Goal: Transaction & Acquisition: Purchase product/service

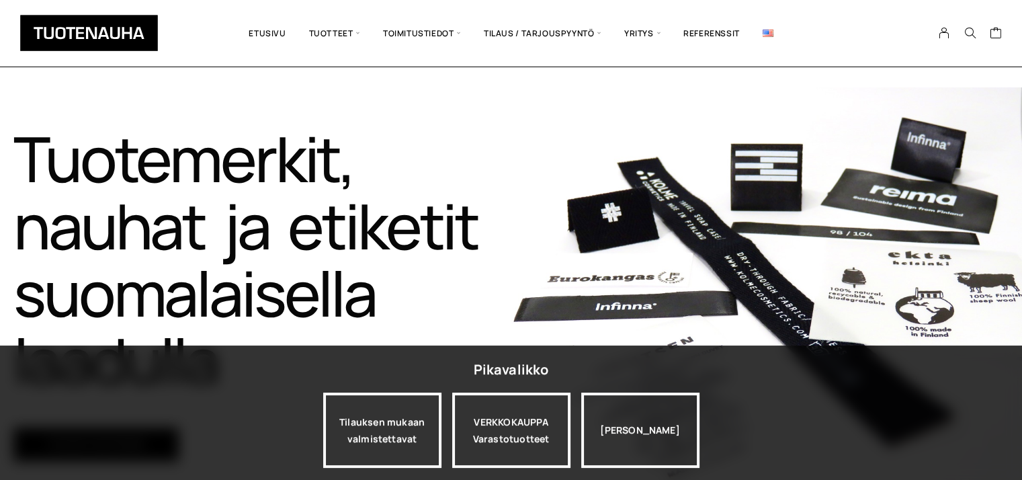
scroll to position [470, 0]
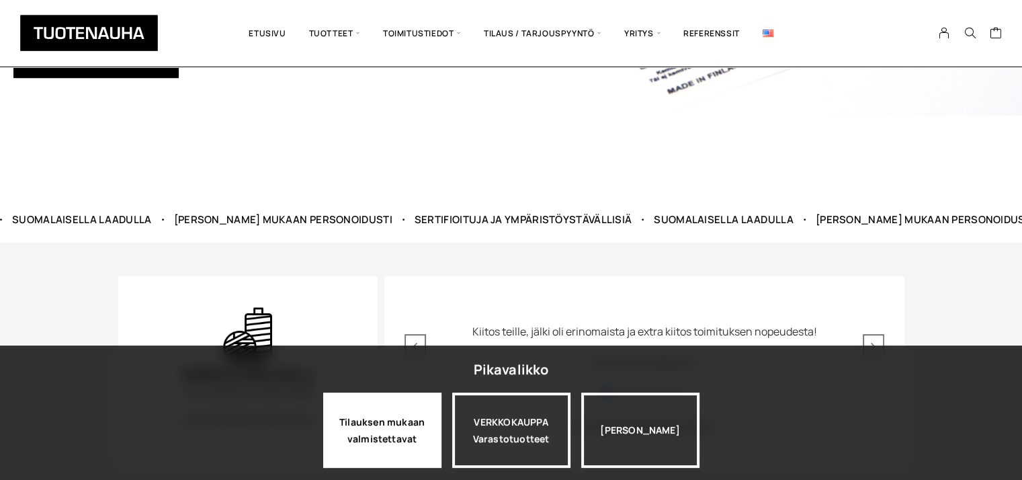
click at [419, 431] on div "Tilauksen mukaan valmistettavat" at bounding box center [382, 429] width 118 height 75
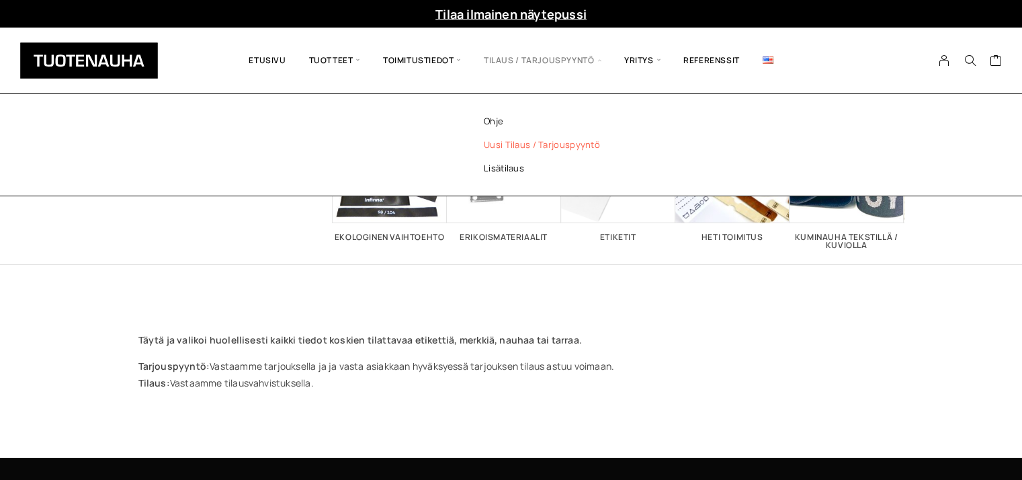
click at [567, 61] on span "Tilaus / Tarjouspyyntö" at bounding box center [542, 61] width 140 height 46
click at [501, 145] on link "Uusi tilaus / tarjouspyyntö" at bounding box center [559, 145] width 195 height 24
click at [505, 141] on link "Uusi tilaus / tarjouspyyntö" at bounding box center [559, 145] width 195 height 24
click at [600, 59] on span "Tilaus / Tarjouspyyntö" at bounding box center [542, 61] width 140 height 46
click at [532, 144] on link "Uusi tilaus / tarjouspyyntö" at bounding box center [559, 145] width 195 height 24
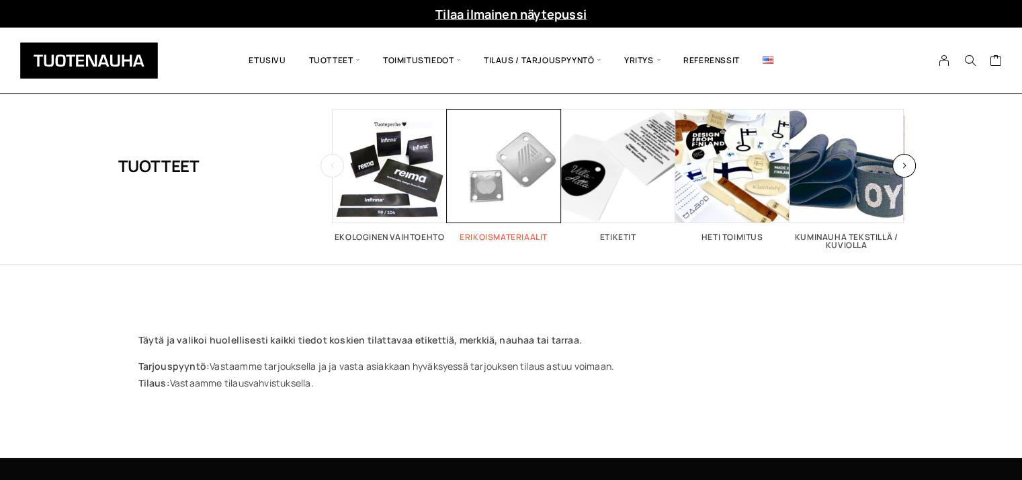
click at [463, 171] on span "Visit product category Erikoismateriaalit" at bounding box center [504, 166] width 114 height 114
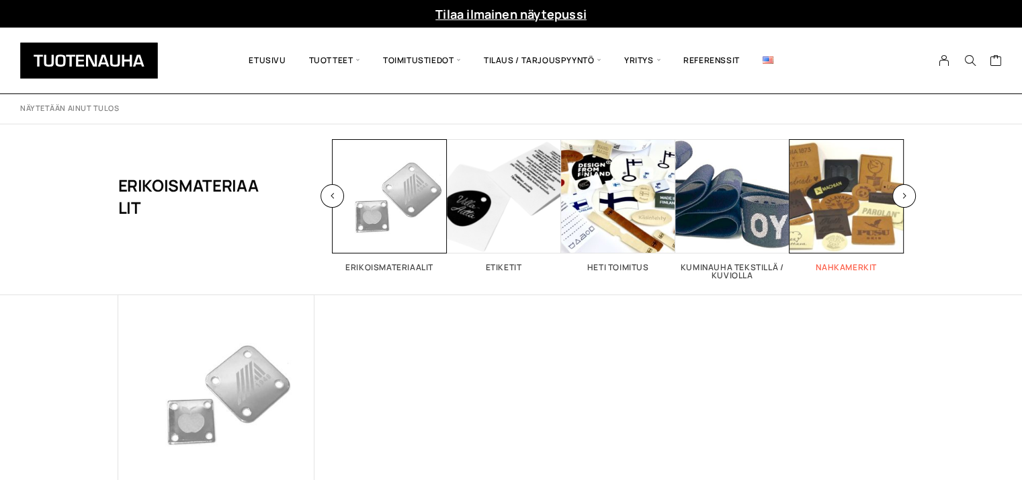
click at [856, 216] on span "Visit product category Nahkamerkit" at bounding box center [846, 196] width 114 height 114
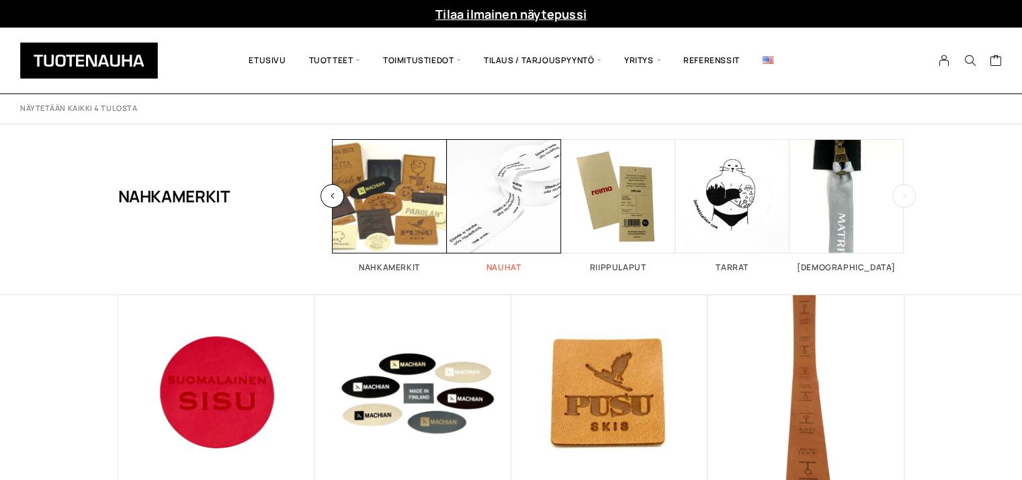
click at [497, 204] on span "Visit product category Nauhat" at bounding box center [504, 196] width 114 height 114
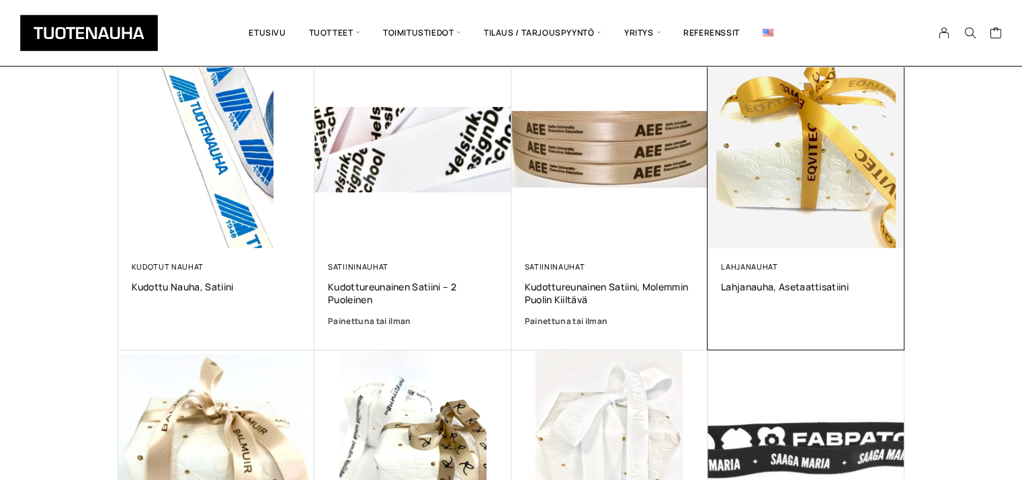
scroll to position [806, 0]
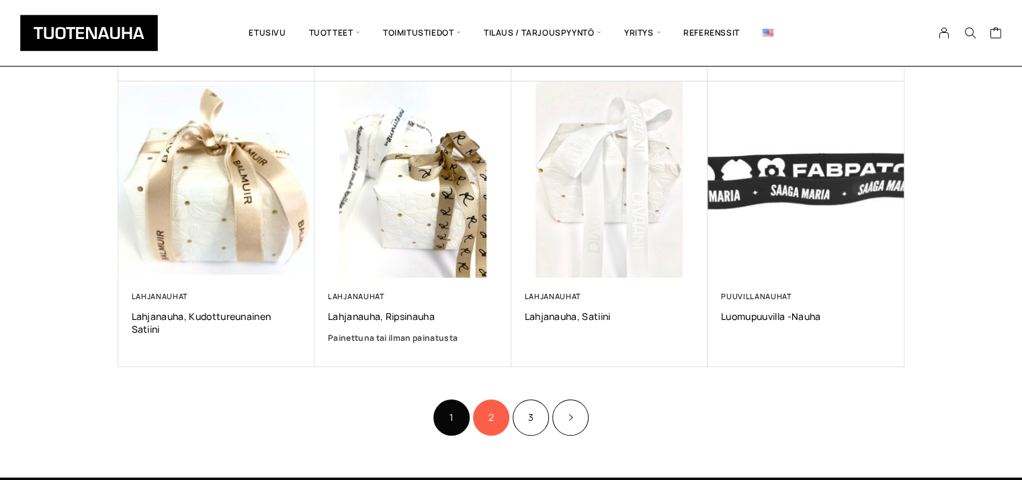
click at [492, 419] on link "2" at bounding box center [491, 417] width 36 height 36
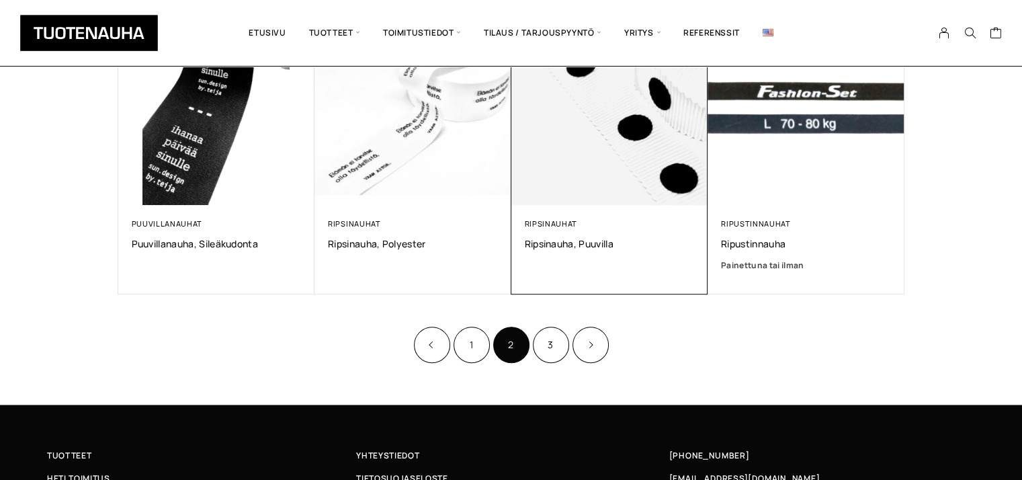
scroll to position [873, 0]
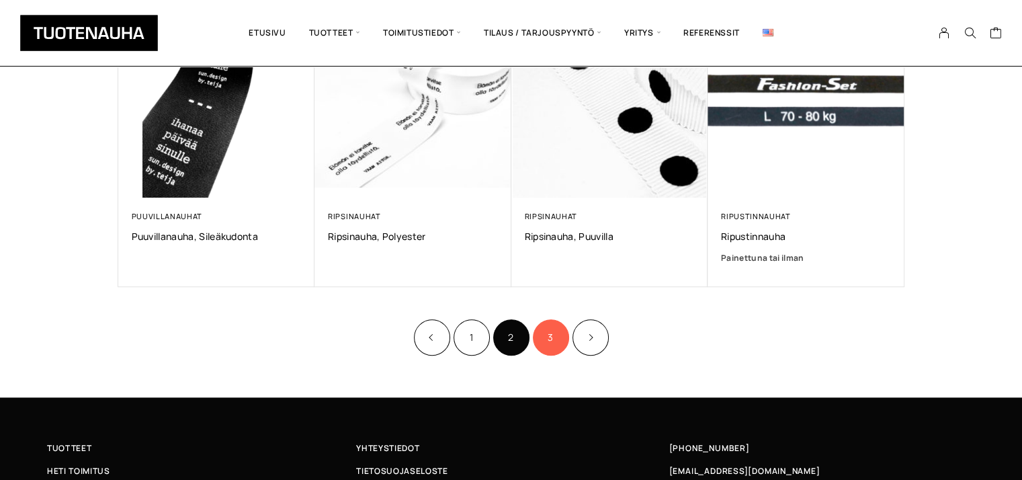
click at [553, 342] on link "3" at bounding box center [551, 337] width 36 height 36
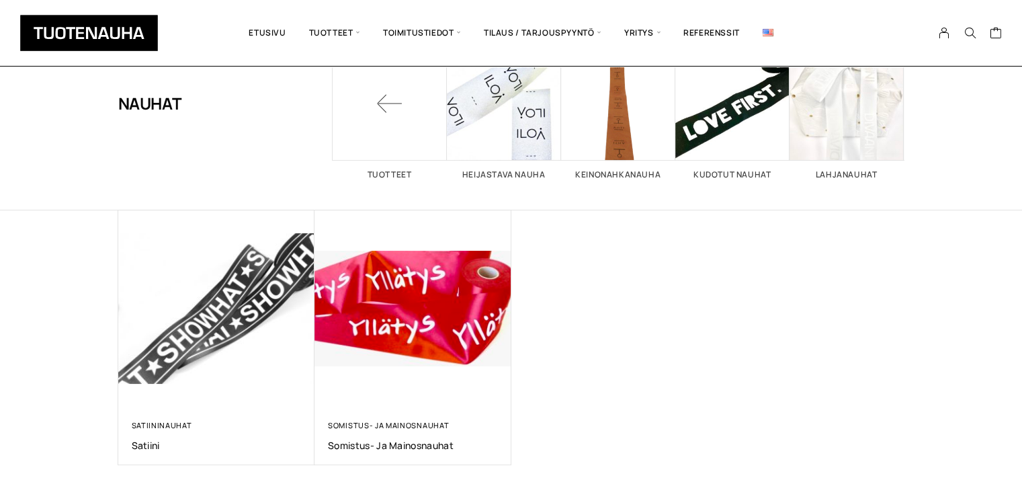
scroll to position [201, 0]
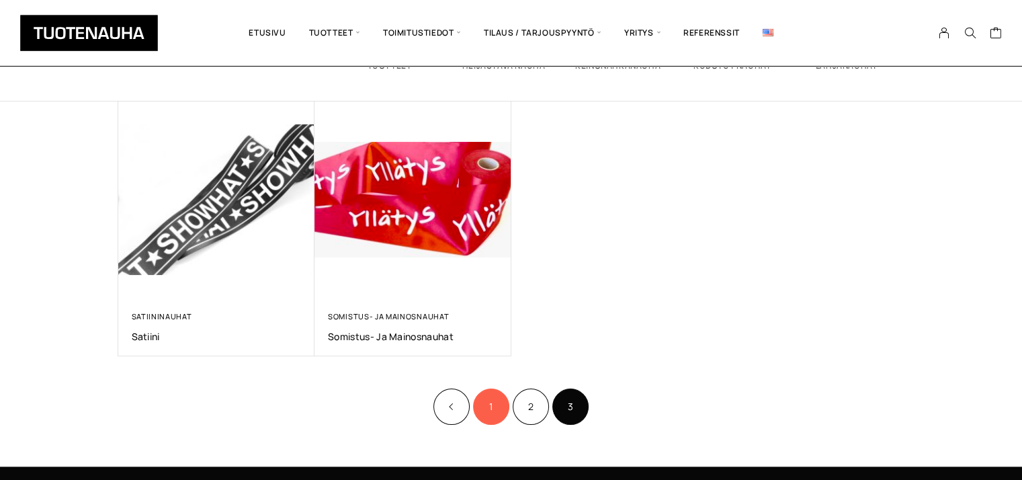
click at [494, 394] on link "1" at bounding box center [491, 406] width 36 height 36
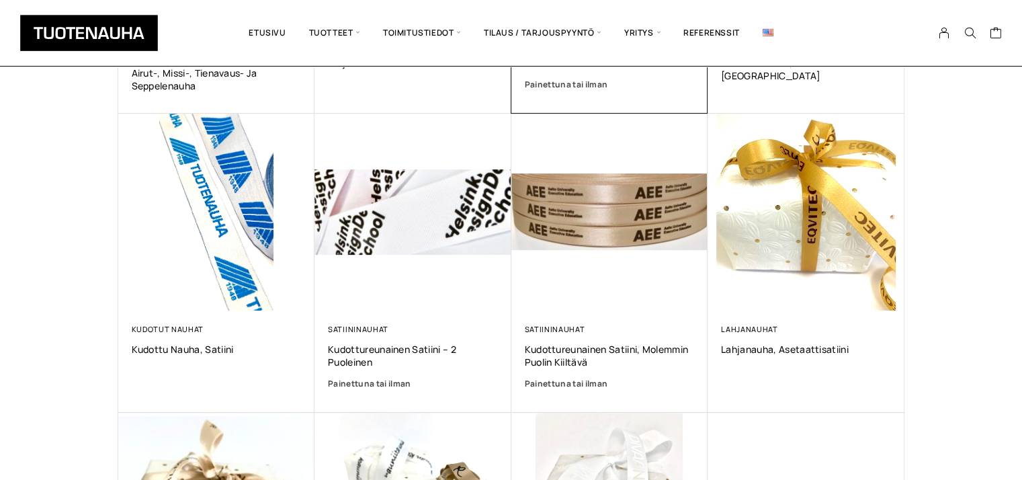
scroll to position [470, 0]
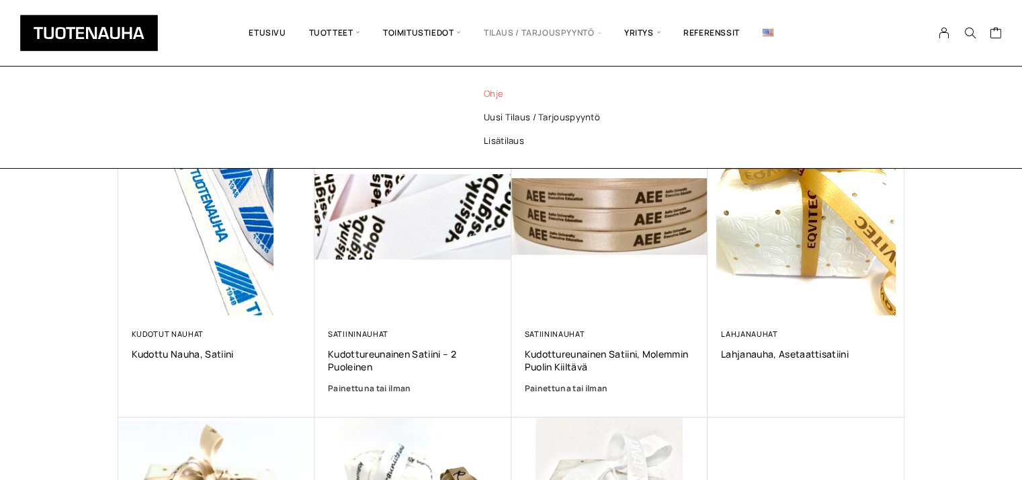
click at [492, 91] on link "Ohje" at bounding box center [559, 94] width 195 height 24
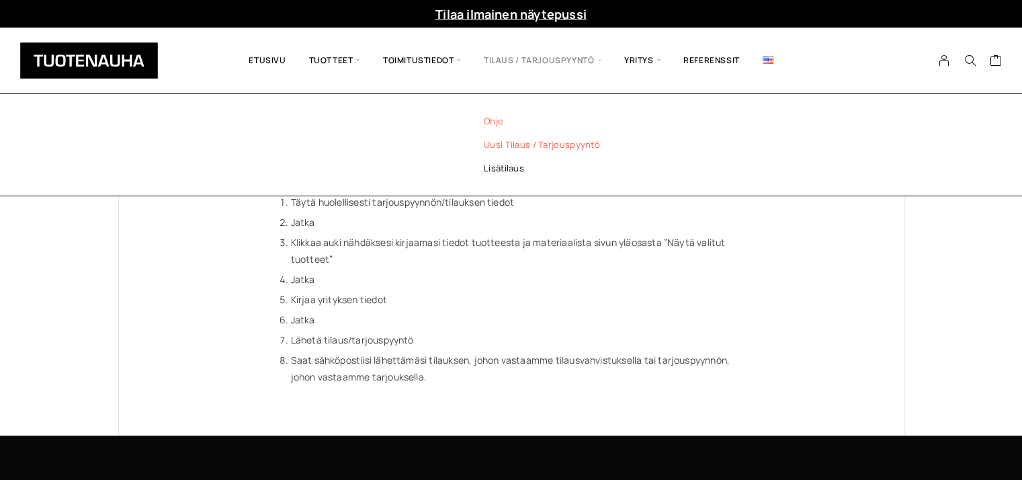
click at [550, 144] on link "Uusi tilaus / tarjouspyyntö" at bounding box center [559, 145] width 195 height 24
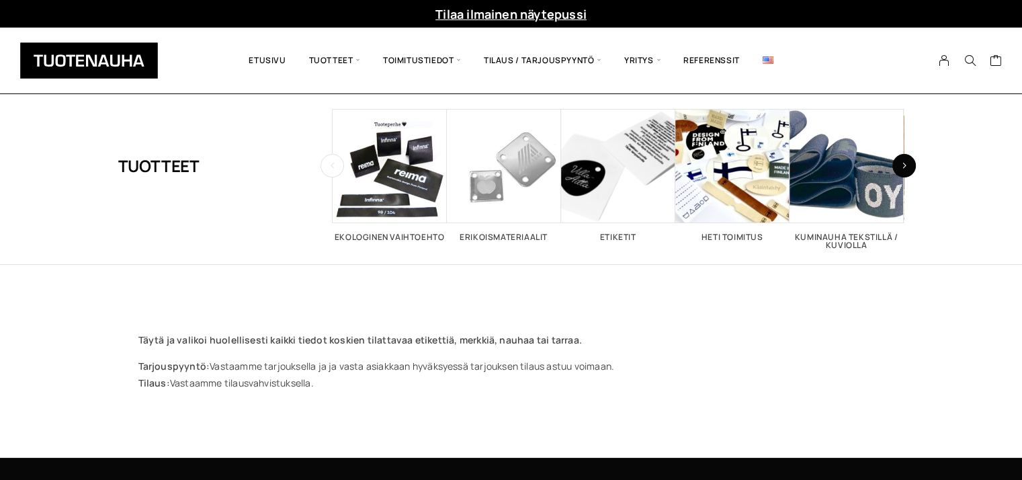
click at [895, 169] on button "button" at bounding box center [904, 166] width 24 height 24
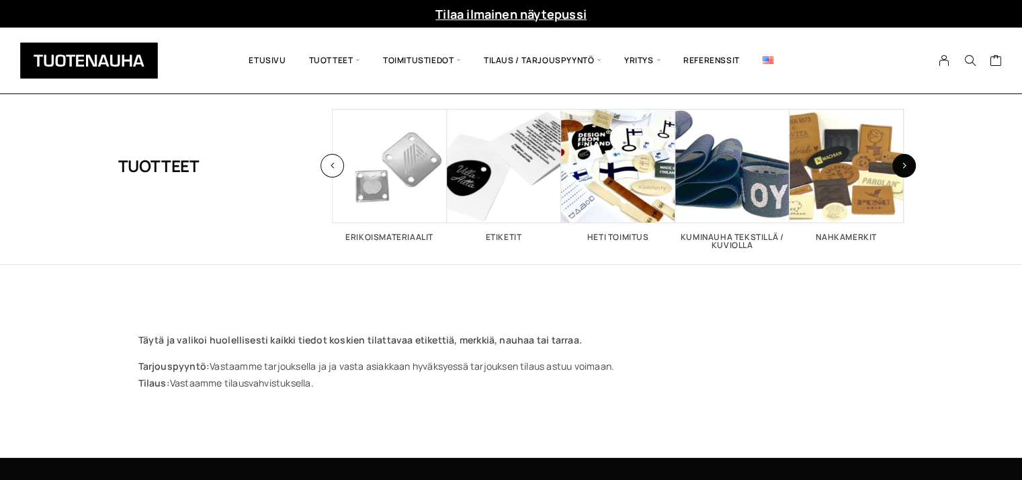
click at [895, 169] on button "button" at bounding box center [904, 166] width 24 height 24
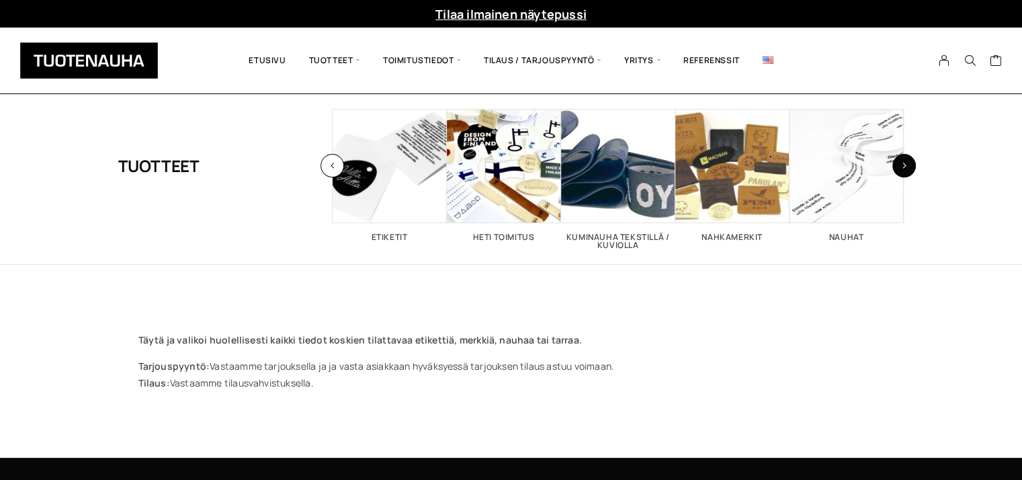
click at [895, 169] on button "button" at bounding box center [904, 166] width 24 height 24
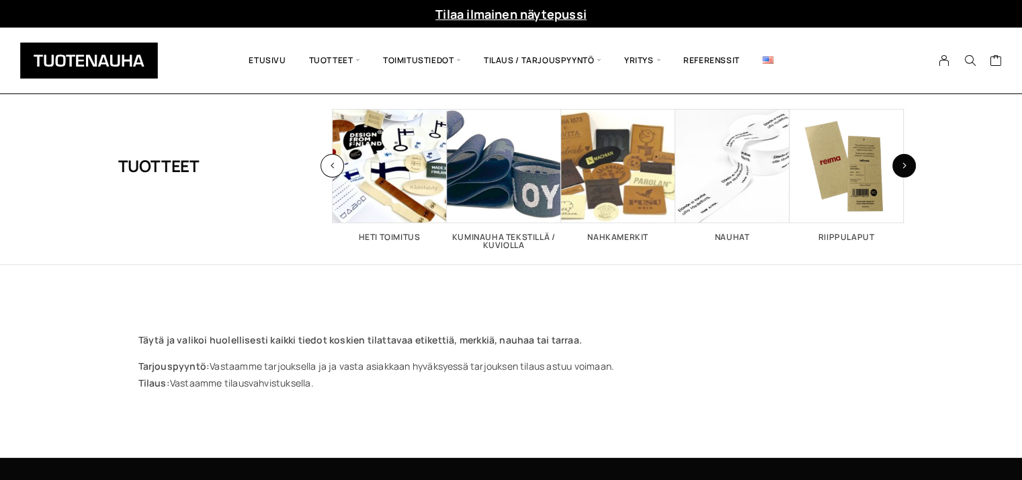
click at [895, 169] on button "button" at bounding box center [904, 166] width 24 height 24
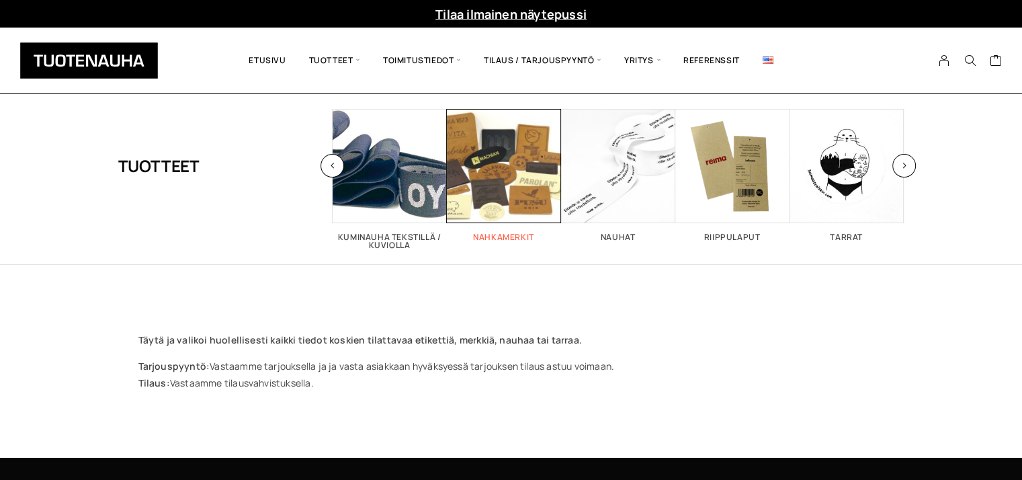
click at [524, 155] on span "Visit product category Nahkamerkit" at bounding box center [504, 166] width 114 height 114
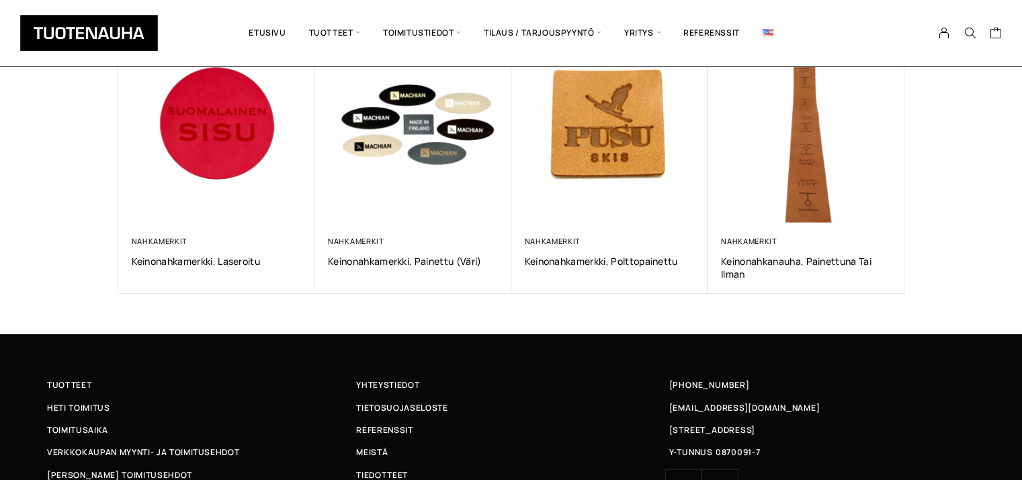
scroll to position [201, 0]
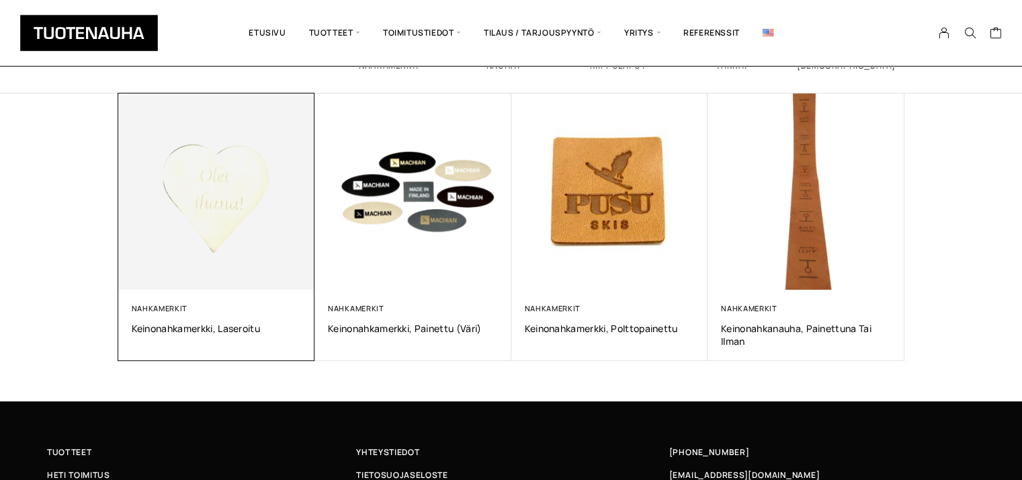
click at [249, 218] on img at bounding box center [216, 191] width 206 height 206
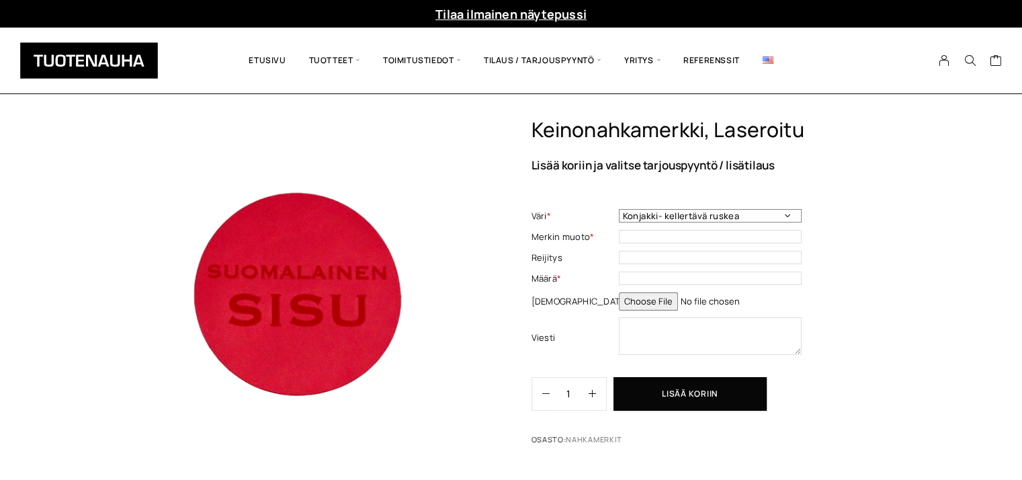
click at [792, 216] on select "Konjakki- kellertävä ruskea Punainen Kiiltävä musta Kulta Keskiruskea Tummasini…" at bounding box center [710, 215] width 183 height 13
select select "Valkoinen"
click at [619, 209] on select "Konjakki- kellertävä ruskea Punainen Kiiltävä musta Kulta Keskiruskea Tummasini…" at bounding box center [710, 215] width 183 height 13
click at [633, 236] on input "text" at bounding box center [710, 236] width 183 height 13
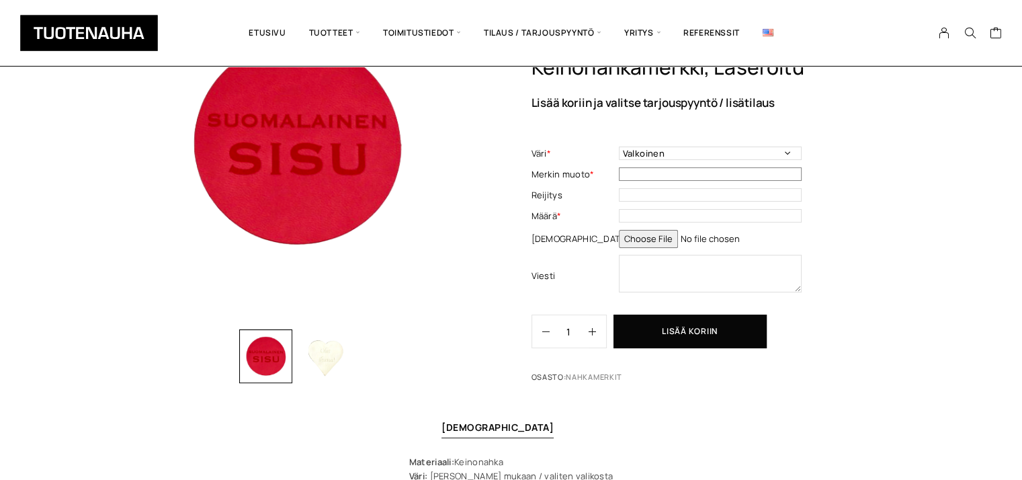
scroll to position [269, 0]
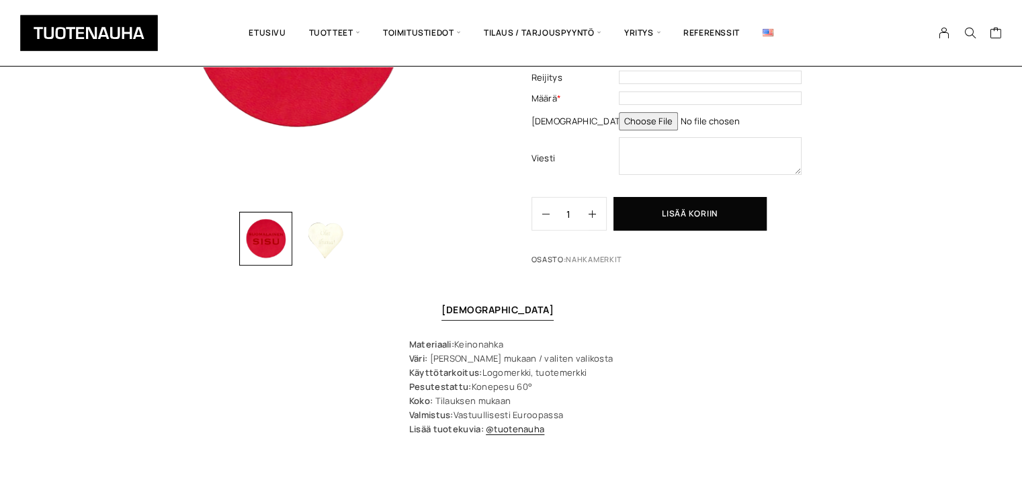
click at [337, 242] on img "button" at bounding box center [326, 239] width 54 height 54
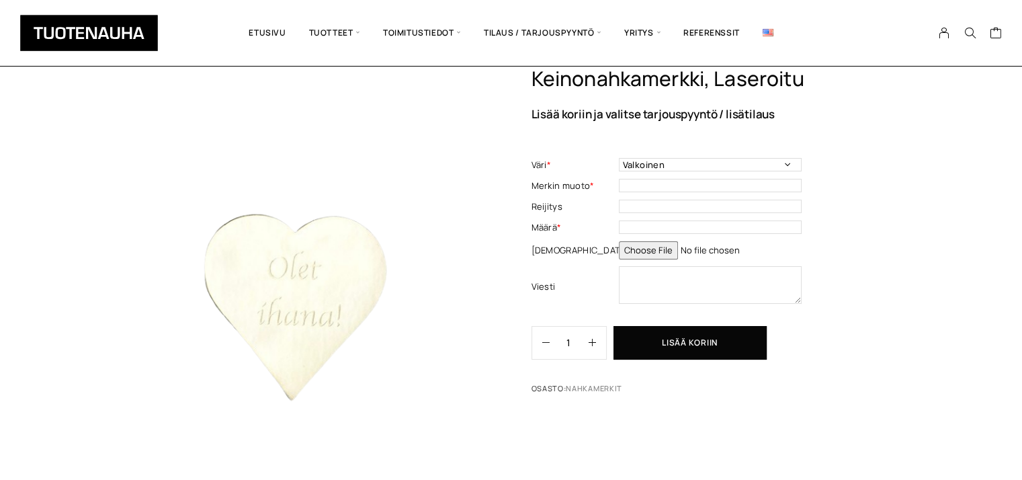
scroll to position [336, 0]
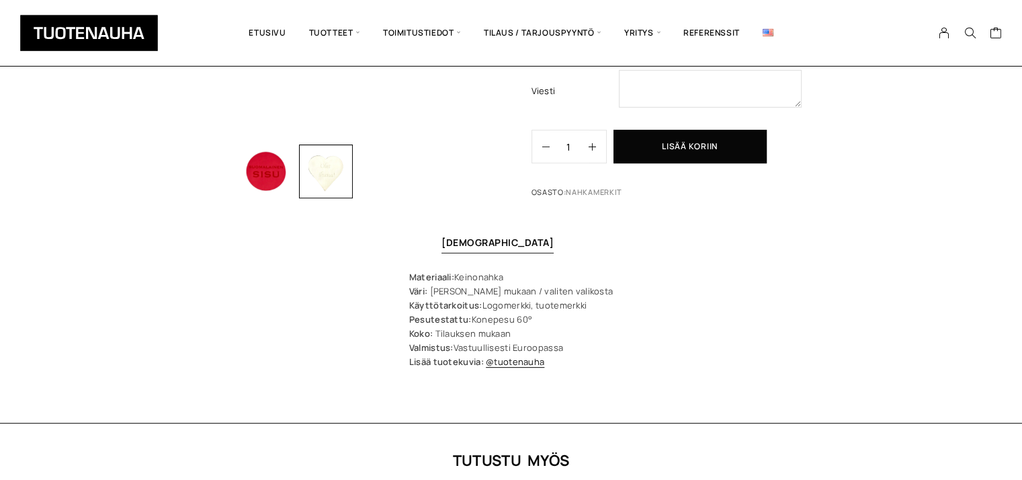
click at [271, 165] on img "button" at bounding box center [266, 171] width 54 height 54
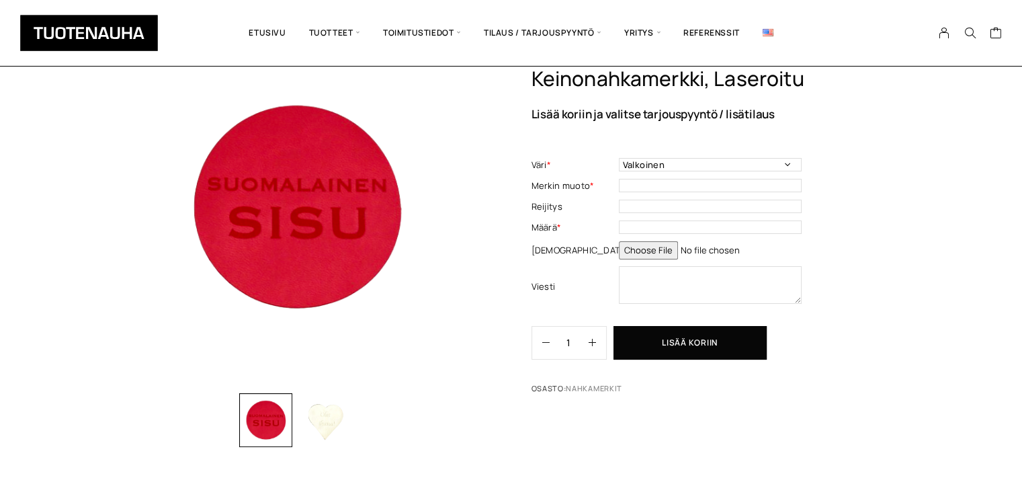
scroll to position [67, 0]
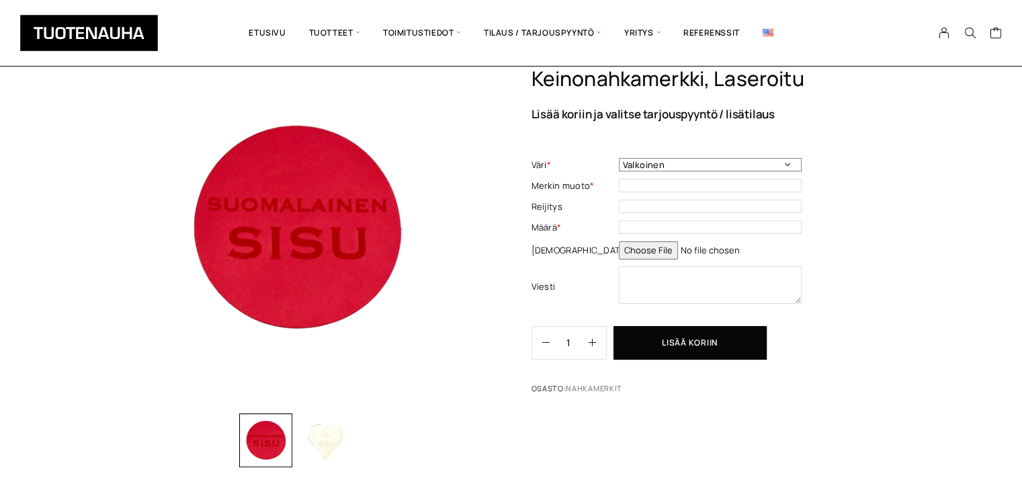
click at [785, 160] on select "Konjakki- kellertävä ruskea Punainen Kiiltävä musta Kulta Keskiruskea Tummasini…" at bounding box center [710, 164] width 183 height 13
click at [619, 158] on select "Konjakki- kellertävä ruskea Punainen Kiiltävä musta Kulta Keskiruskea Tummasini…" at bounding box center [710, 164] width 183 height 13
